Goal: Information Seeking & Learning: Compare options

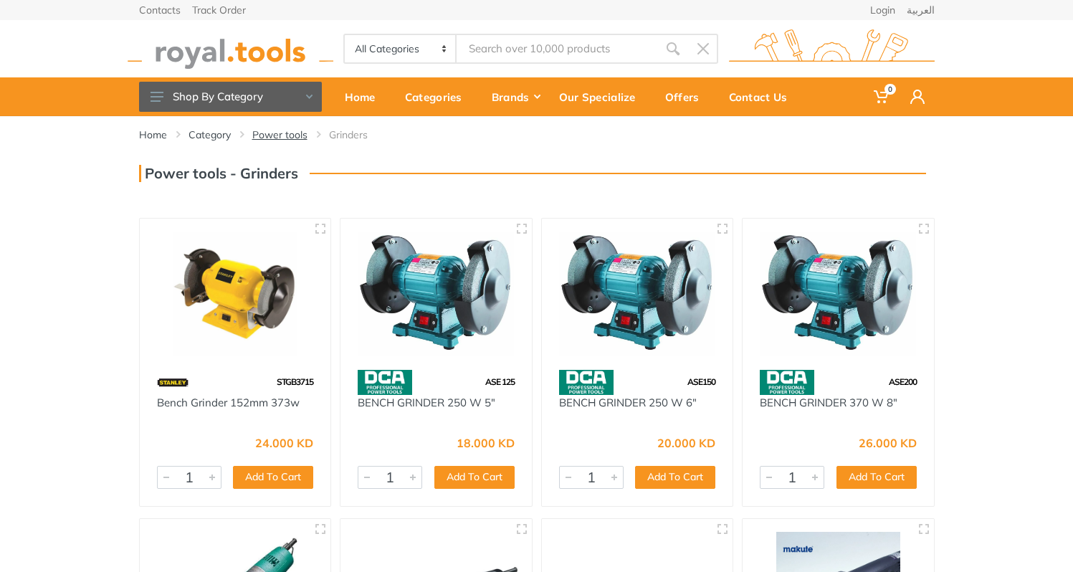
click at [288, 134] on link "Power tools" at bounding box center [279, 135] width 55 height 14
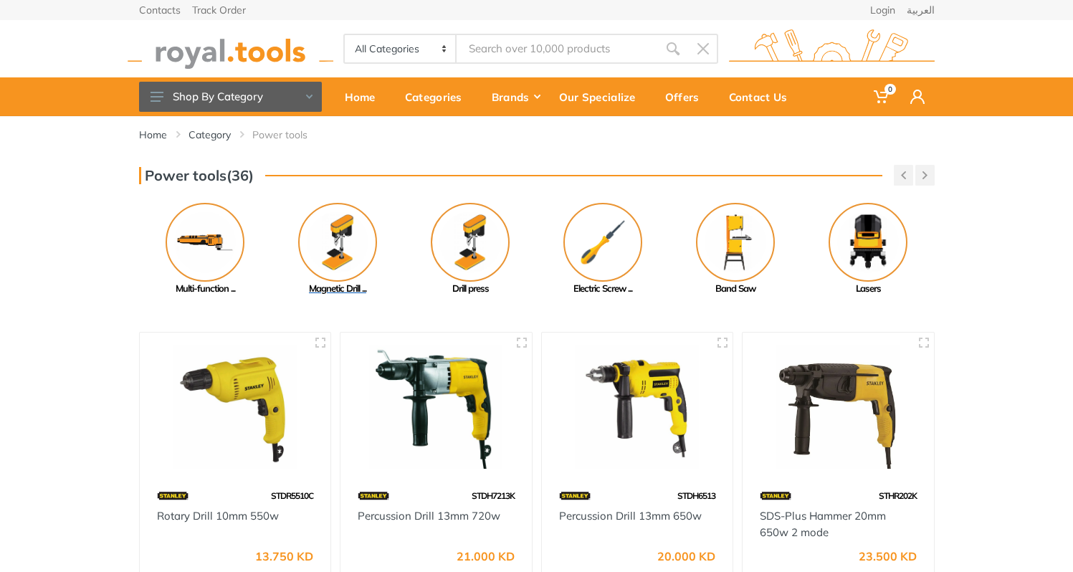
click at [352, 245] on img at bounding box center [337, 242] width 79 height 79
click at [215, 242] on img at bounding box center [205, 242] width 79 height 79
click at [484, 267] on img at bounding box center [470, 242] width 79 height 79
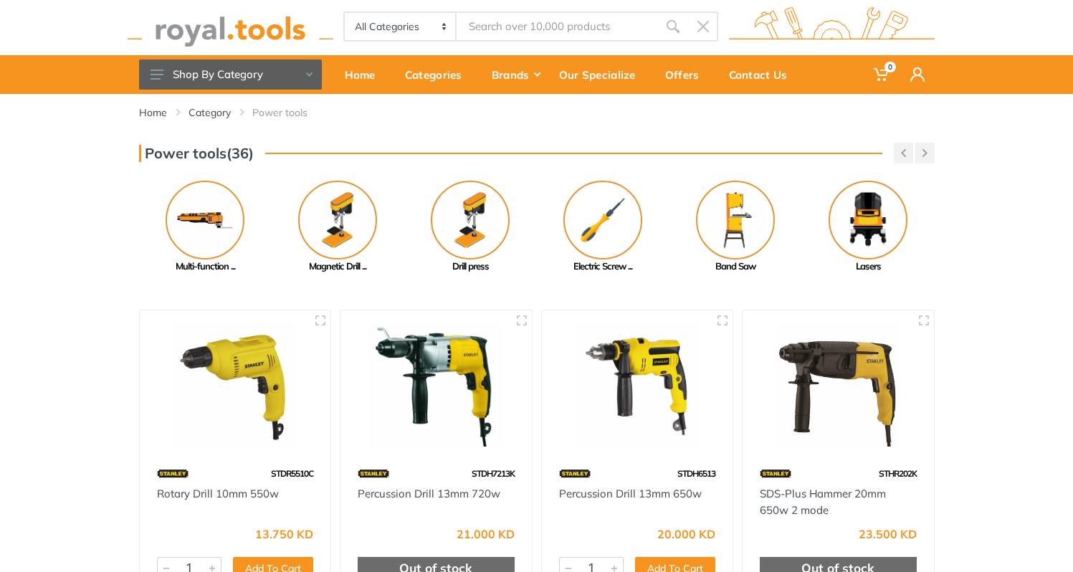
scroll to position [28, 0]
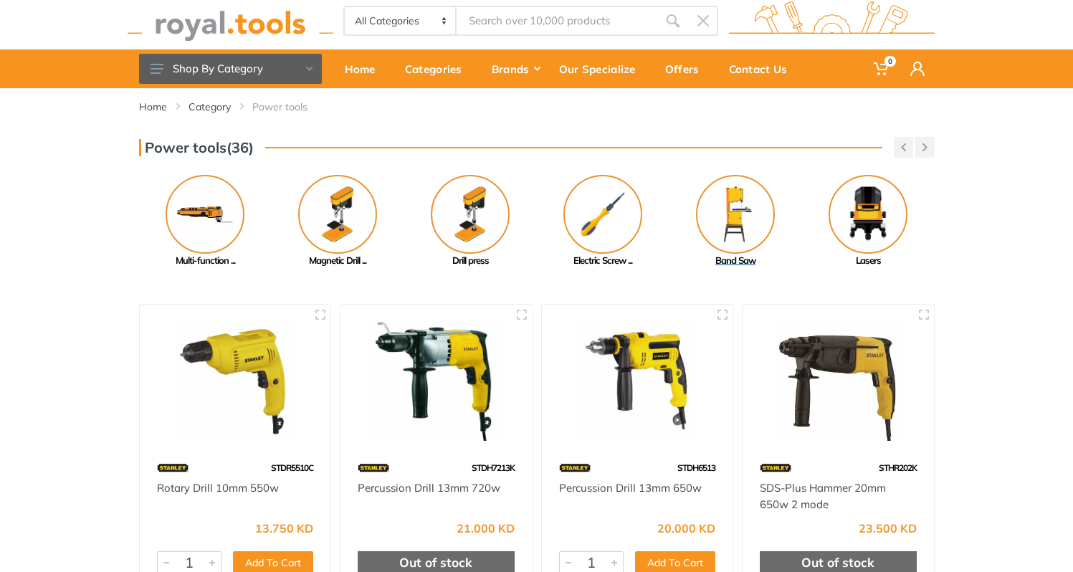
click at [725, 201] on img at bounding box center [735, 214] width 79 height 79
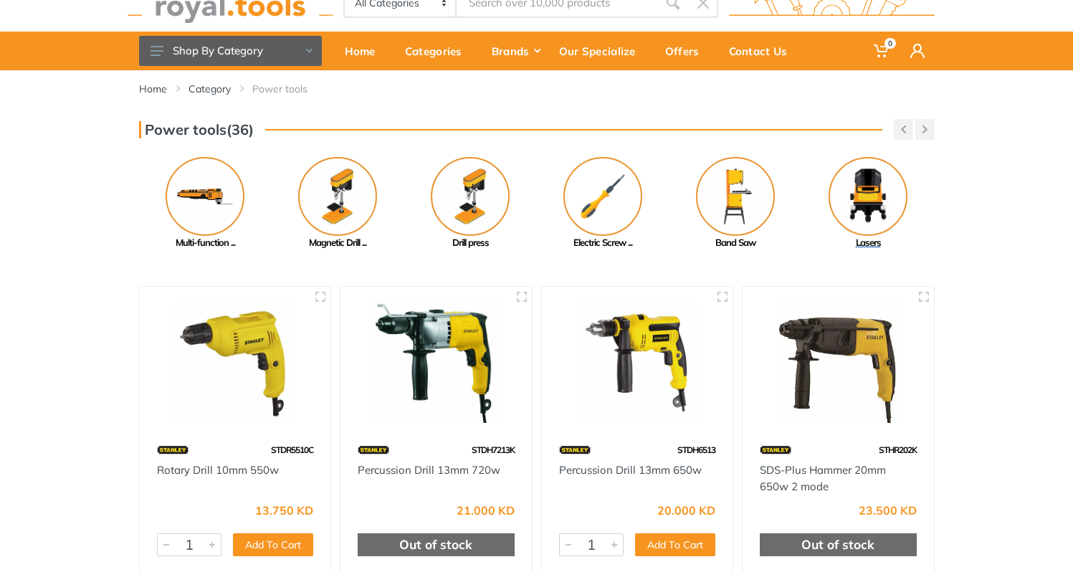
click at [880, 187] on img at bounding box center [867, 196] width 79 height 79
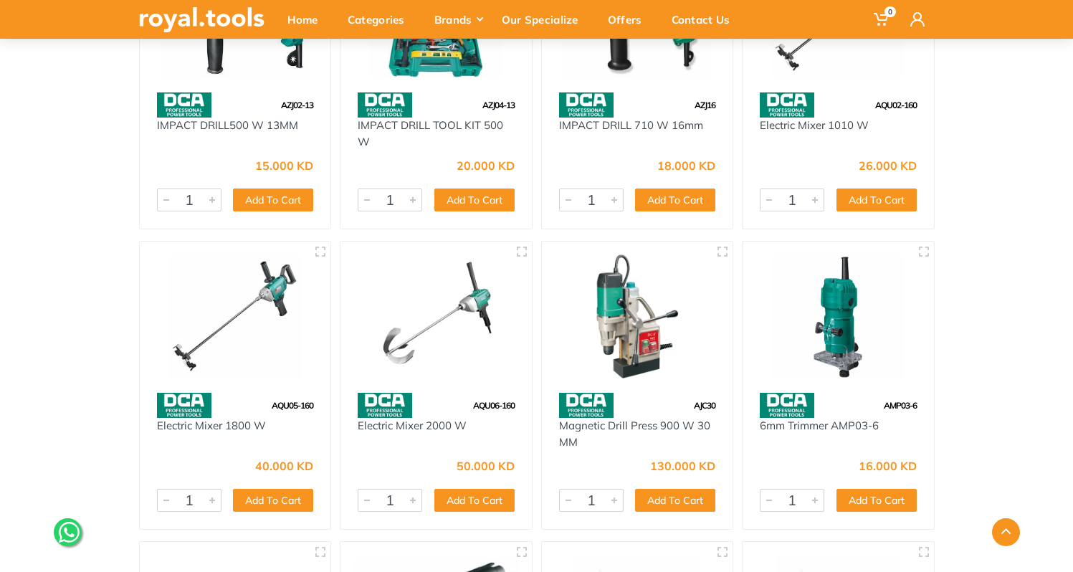
scroll to position [3049, 0]
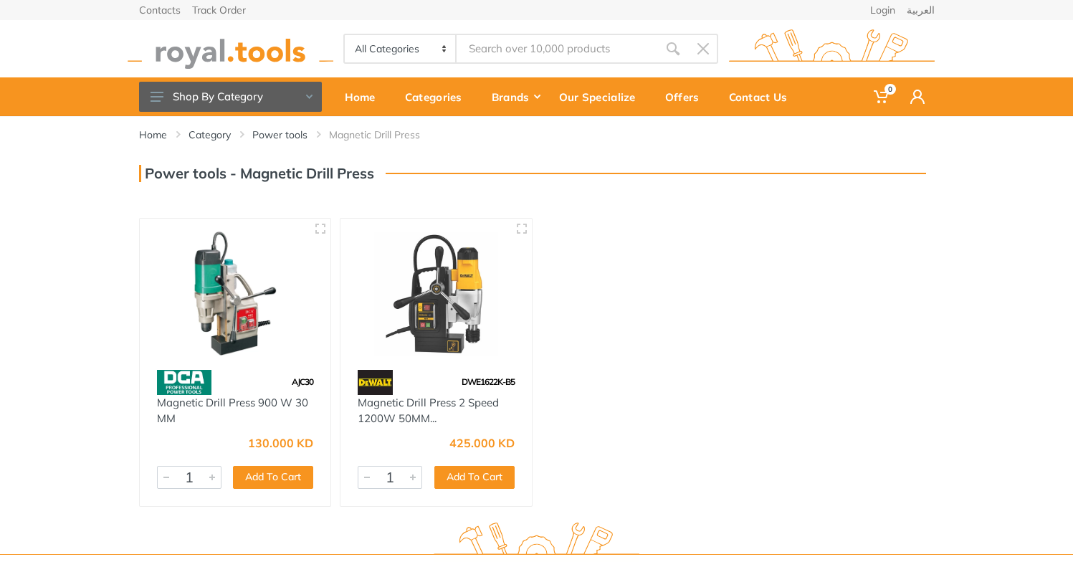
click at [426, 310] on img at bounding box center [436, 293] width 166 height 124
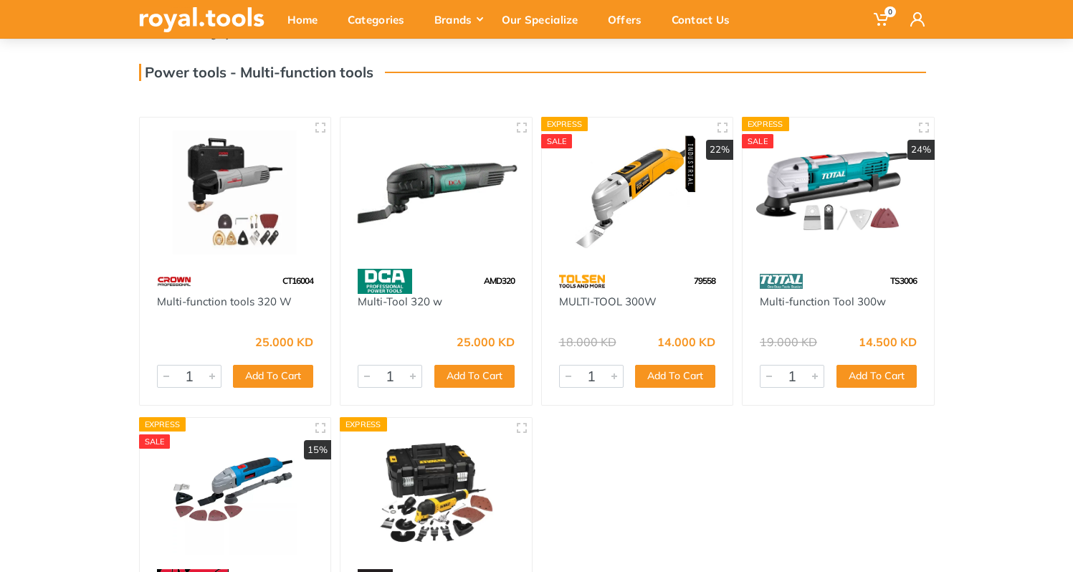
scroll to position [103, 0]
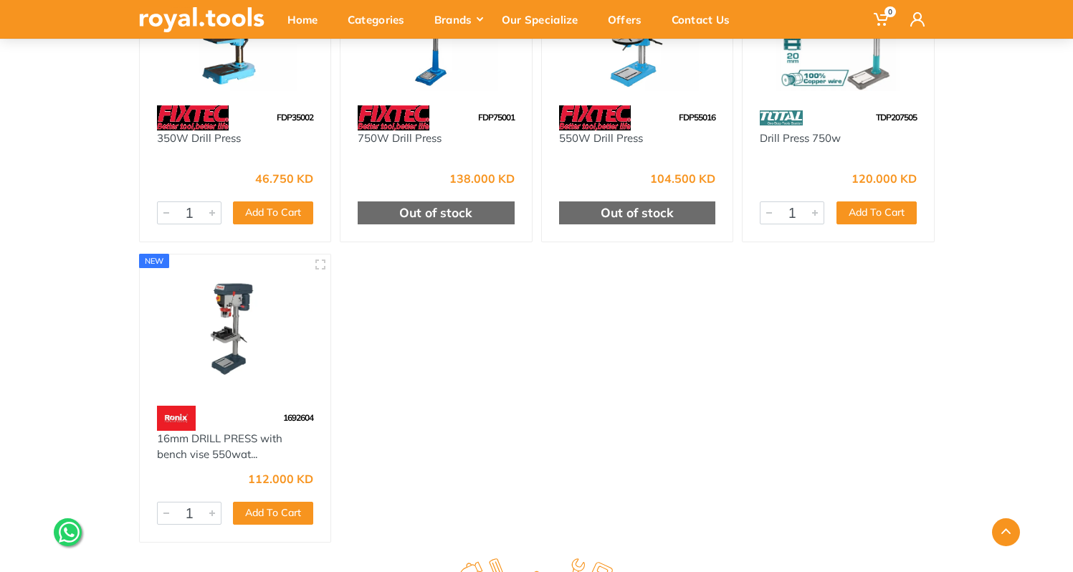
scroll to position [568, 0]
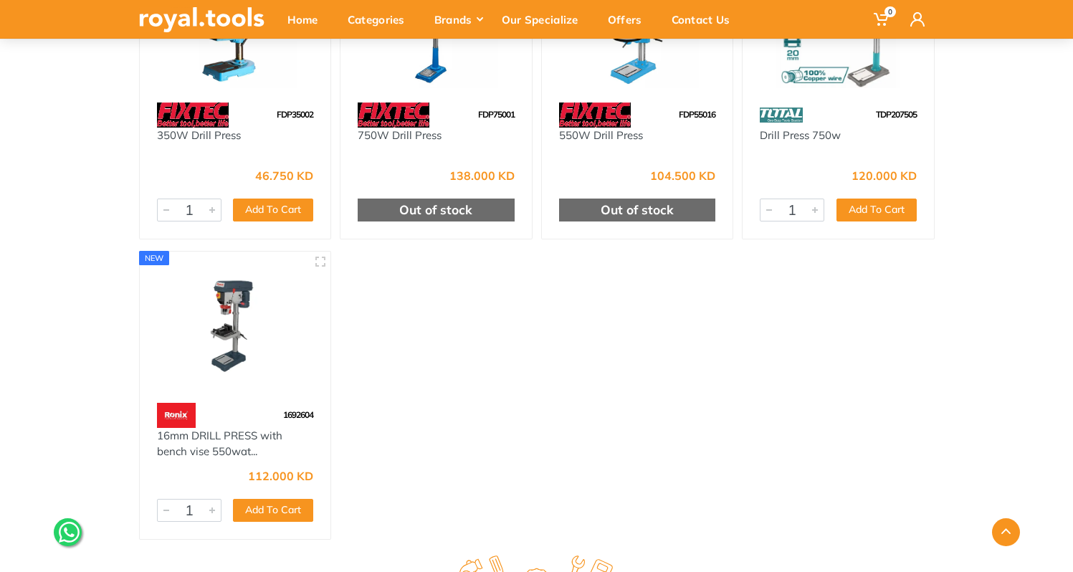
click at [236, 335] on img at bounding box center [236, 326] width 166 height 124
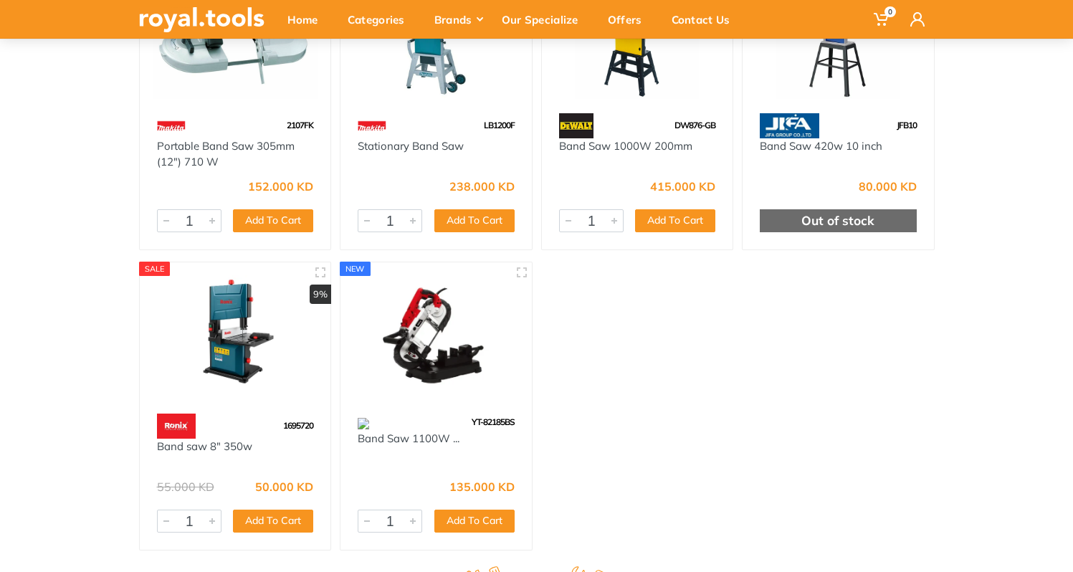
scroll to position [329, 0]
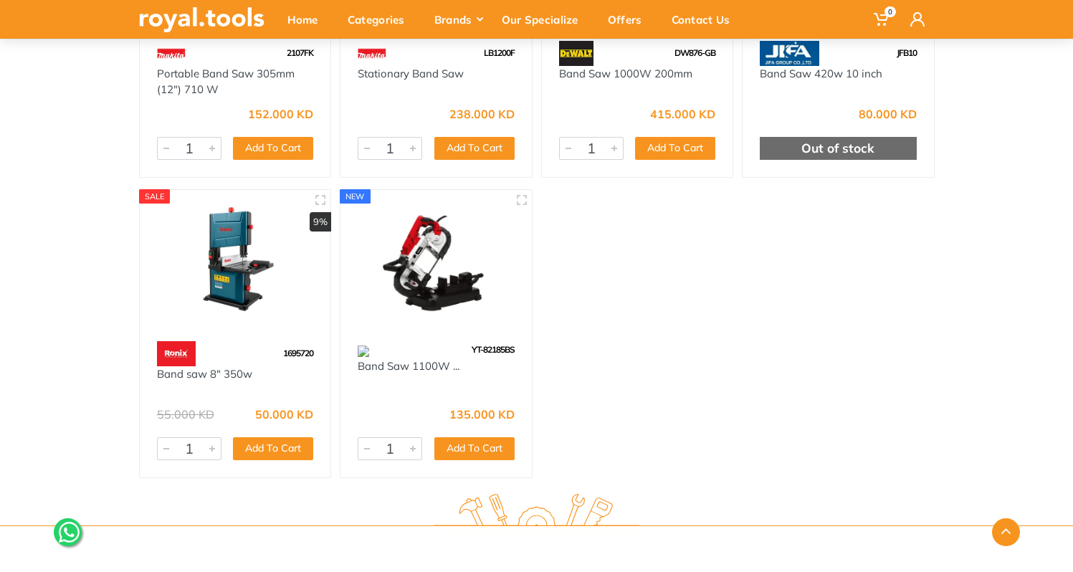
click at [437, 260] on img at bounding box center [436, 265] width 166 height 124
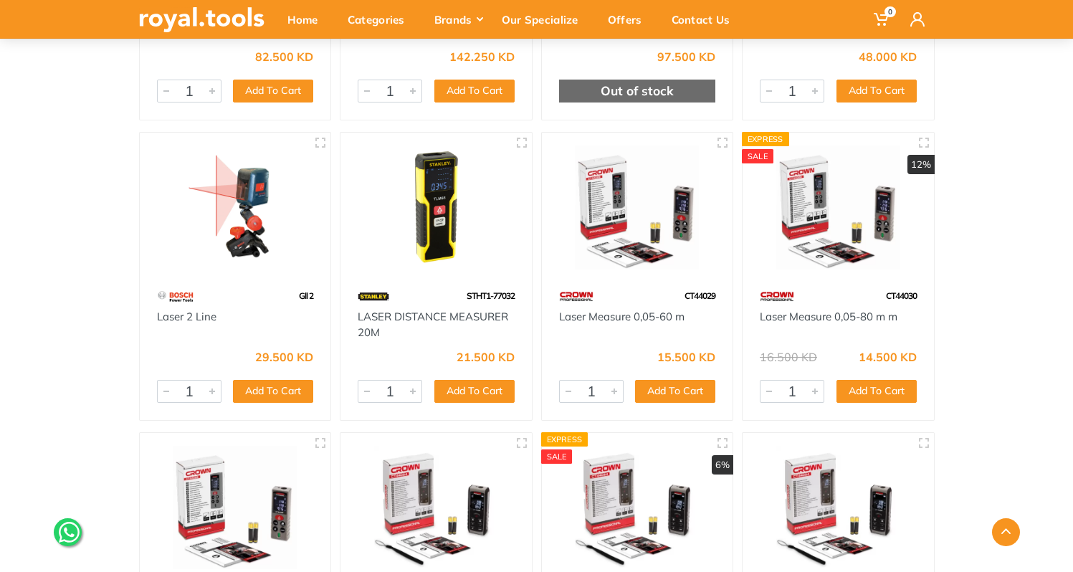
scroll to position [1024, 0]
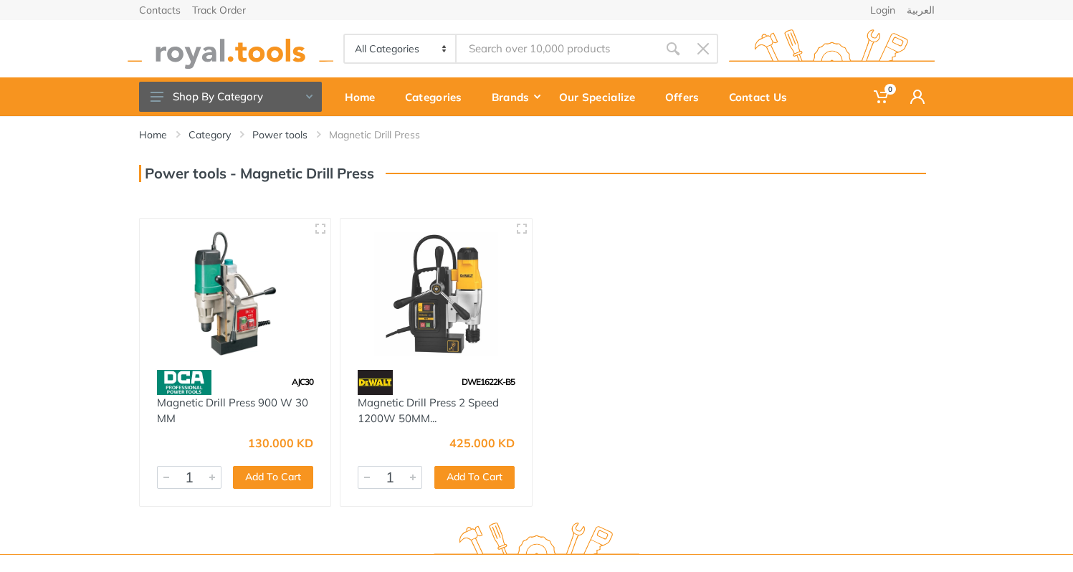
click at [440, 305] on img at bounding box center [436, 293] width 166 height 124
click at [408, 406] on link "Magnetic Drill Press 2 Speed 1200W 50MM..." at bounding box center [428, 411] width 141 height 30
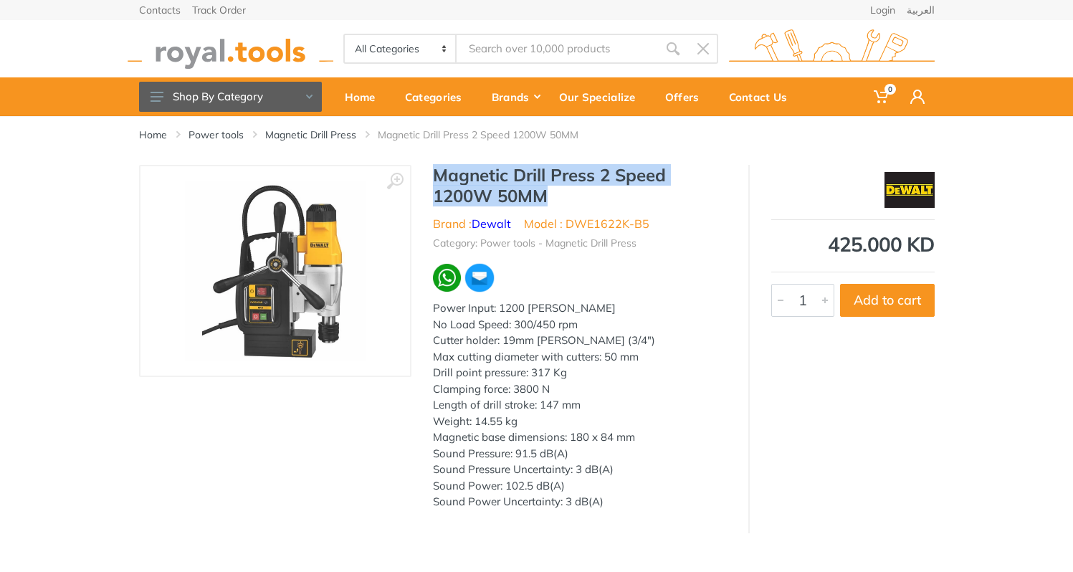
drag, startPoint x: 436, startPoint y: 175, endPoint x: 578, endPoint y: 194, distance: 142.5
click at [578, 194] on h1 "Magnetic Drill Press 2 Speed 1200W 50MM" at bounding box center [580, 186] width 294 height 42
copy h1 "Magnetic Drill Press 2 Speed 1200W 50MM"
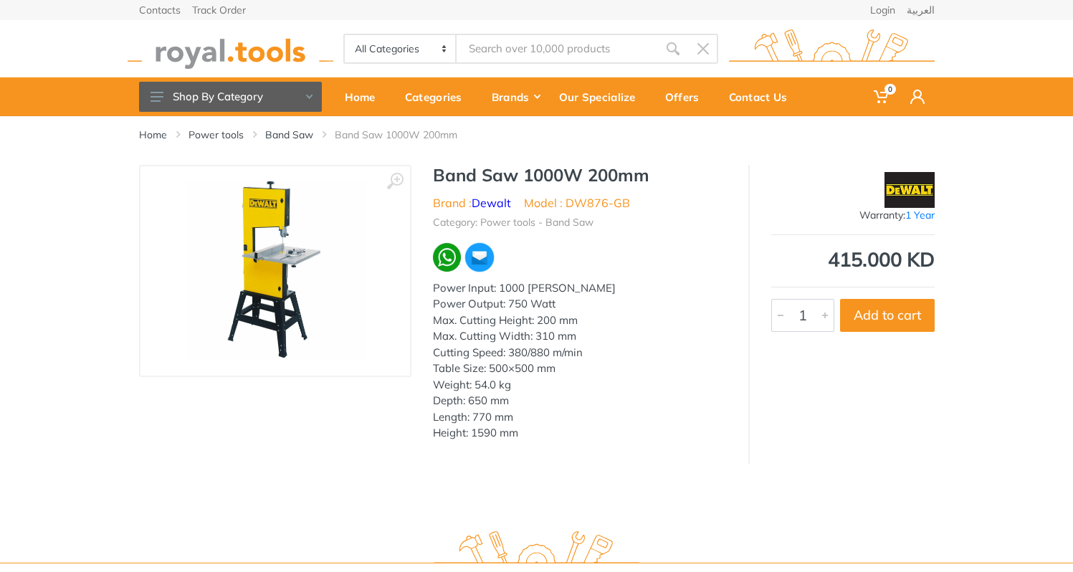
click at [435, 176] on h1 "Band Saw 1000W 200mm" at bounding box center [580, 175] width 294 height 21
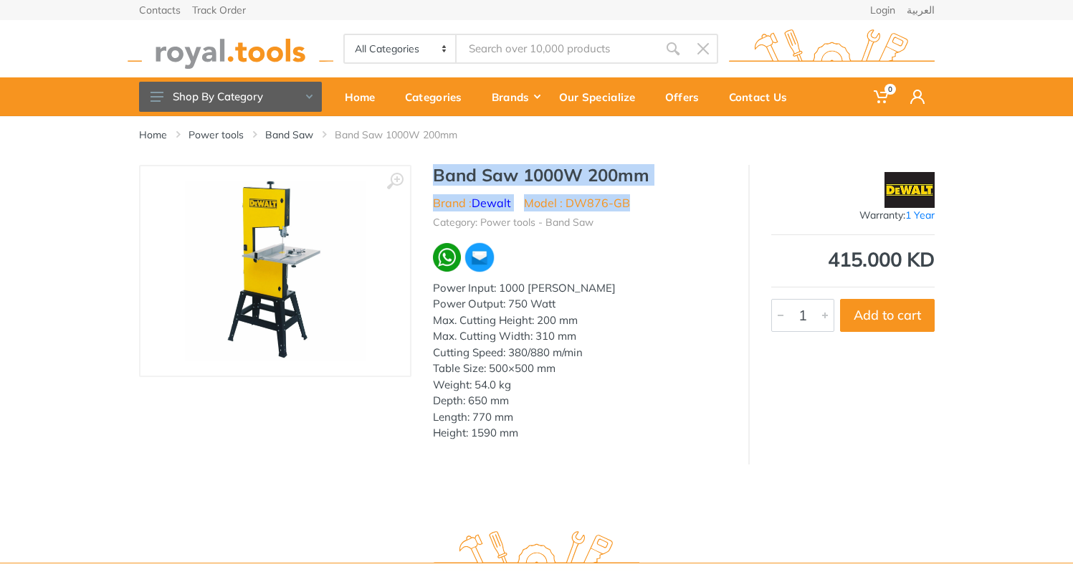
drag, startPoint x: 444, startPoint y: 172, endPoint x: 636, endPoint y: 204, distance: 195.5
click at [636, 204] on div "Band Saw 1000W 200mm Brand : Dewalt Model : DW876-GB Category: Power tools - Ba…" at bounding box center [579, 307] width 337 height 285
copy div "Band Saw 1000W 200mm Brand : Dewalt Model : DW876-GB"
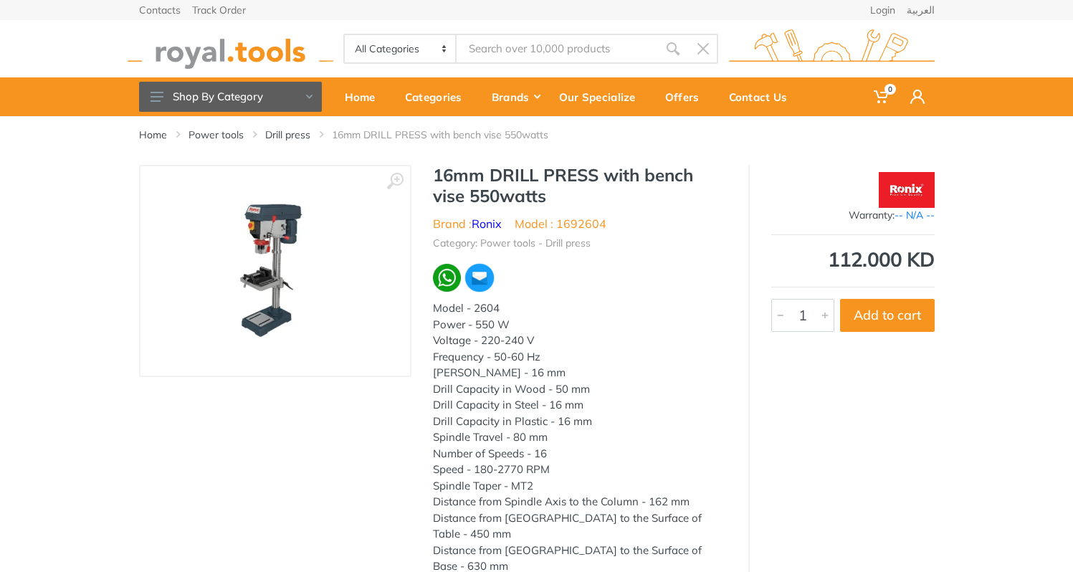
click at [273, 234] on img at bounding box center [275, 271] width 181 height 181
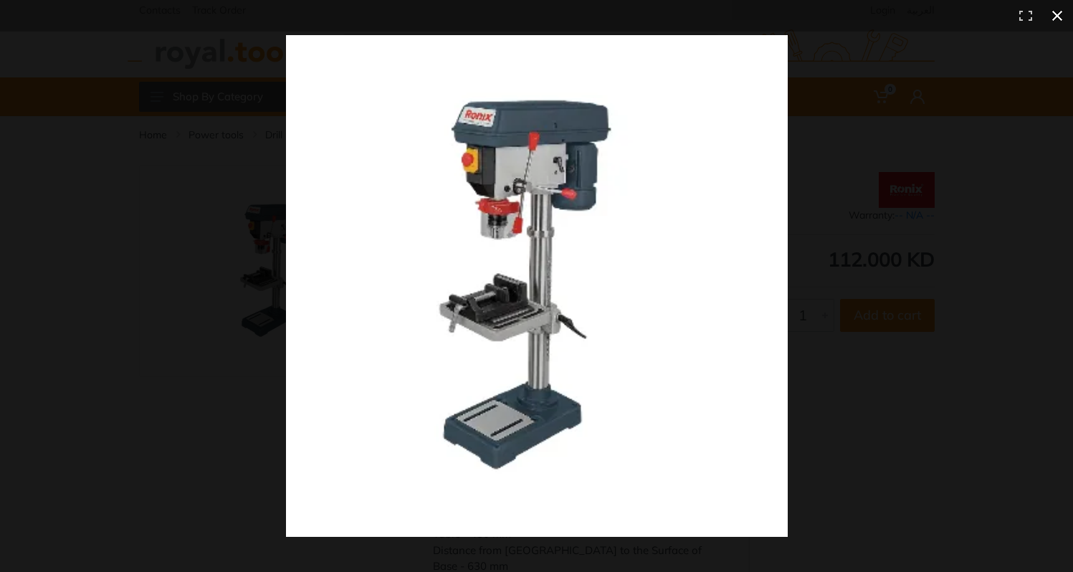
click at [861, 320] on div at bounding box center [815, 317] width 1058 height 564
